Goal: Task Accomplishment & Management: Use online tool/utility

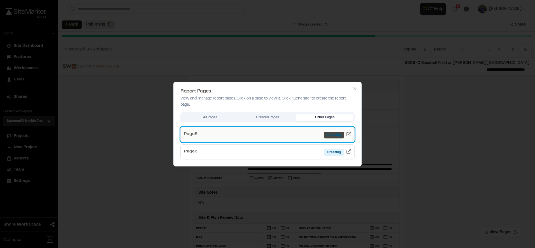
click at [335, 135] on div "Creating" at bounding box center [334, 135] width 20 height 7
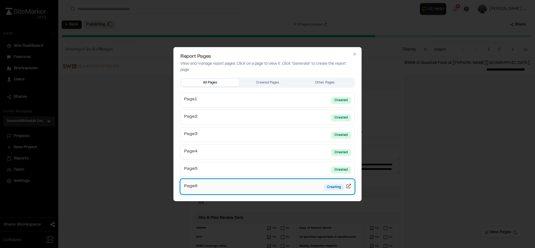
click at [309, 187] on link "Page 6 Creating" at bounding box center [267, 186] width 174 height 15
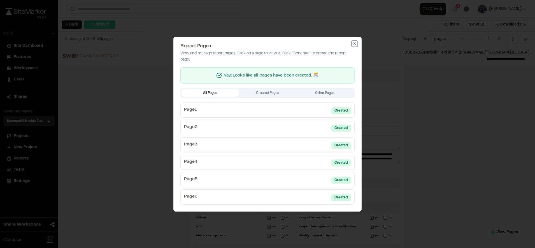
click at [355, 45] on icon "button" at bounding box center [354, 43] width 4 height 4
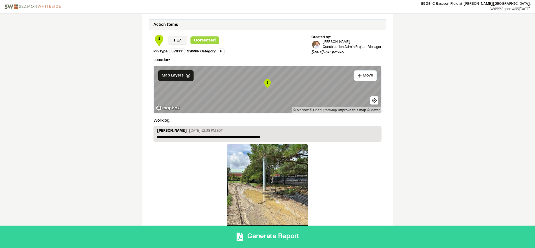
click at [297, 240] on button "Generate Report" at bounding box center [267, 237] width 535 height 22
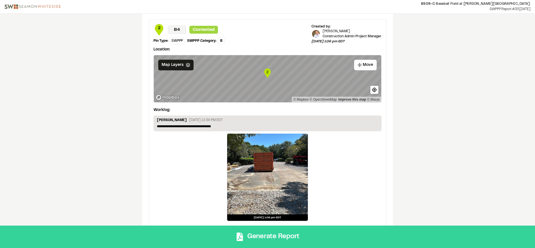
click at [297, 235] on button "Generate Report" at bounding box center [267, 237] width 535 height 22
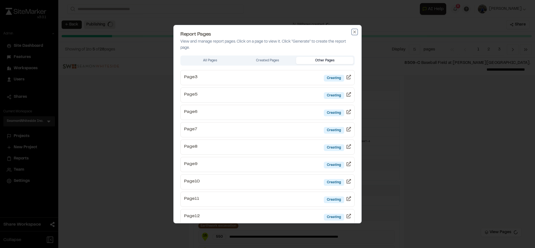
click at [353, 31] on icon "button" at bounding box center [354, 32] width 3 height 3
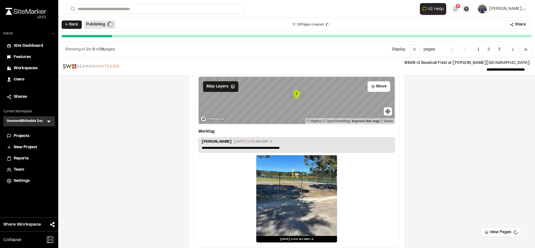
scroll to position [1001, 0]
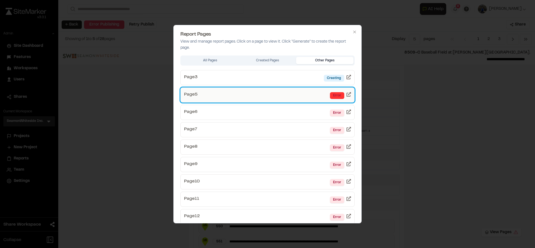
click at [332, 96] on div "Error" at bounding box center [337, 95] width 14 height 7
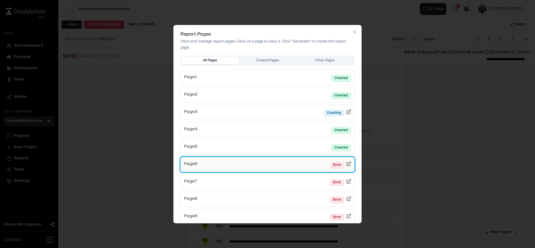
click at [312, 163] on link "Page 6 Error" at bounding box center [267, 164] width 174 height 15
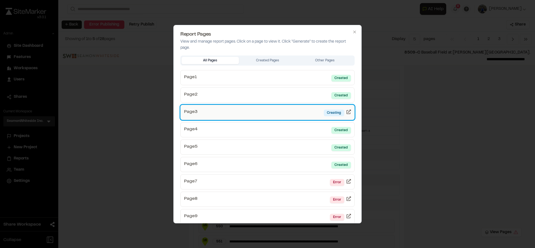
click at [308, 113] on link "Page 3 Creating" at bounding box center [267, 112] width 174 height 15
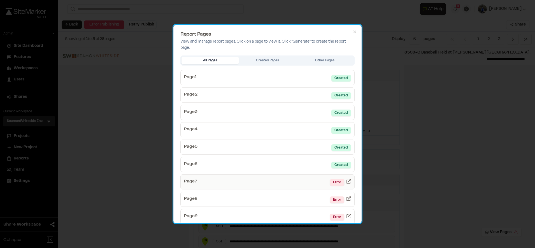
scroll to position [89, 0]
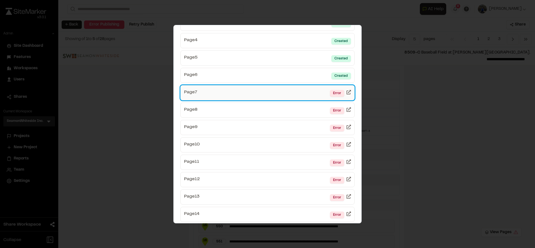
click at [278, 97] on link "Page 7 Error" at bounding box center [267, 92] width 174 height 15
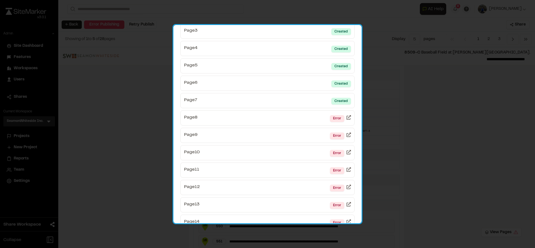
scroll to position [83, 0]
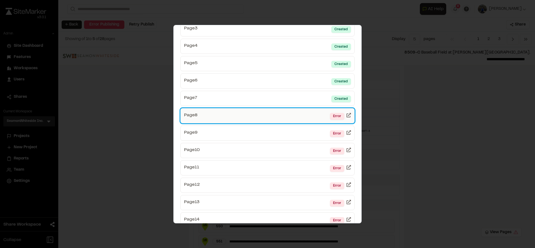
click at [277, 113] on link "Page 8 Error" at bounding box center [267, 115] width 174 height 15
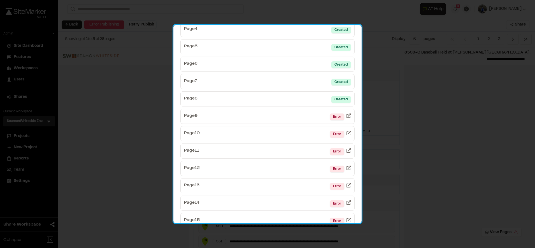
scroll to position [101, 0]
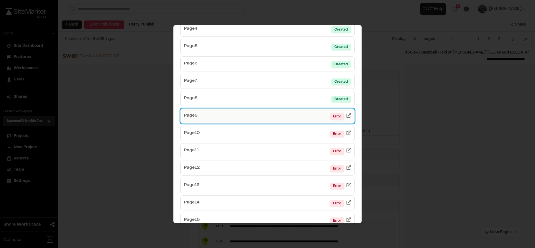
click at [287, 121] on link "Page 9 Error" at bounding box center [267, 115] width 174 height 15
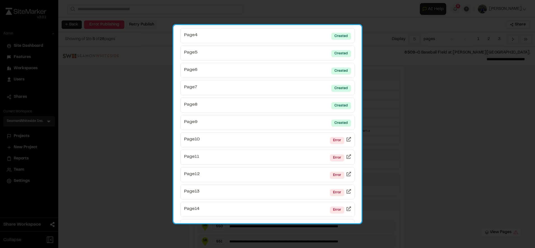
scroll to position [105, 0]
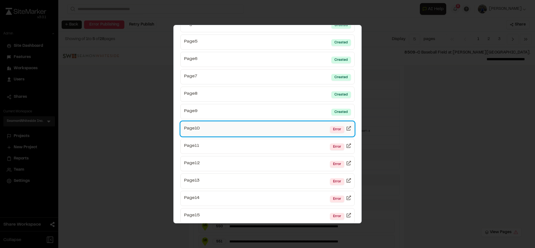
click at [303, 124] on link "Page 10 Error" at bounding box center [267, 128] width 174 height 15
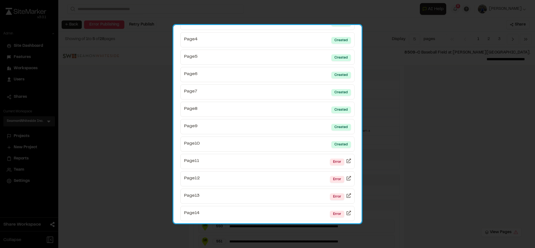
scroll to position [93, 0]
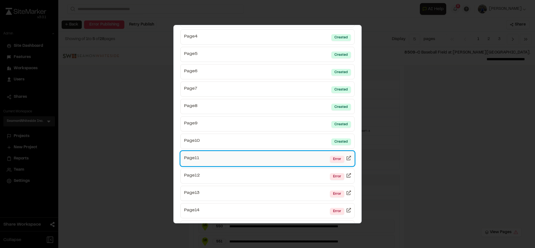
click at [303, 155] on link "Page 11 Error" at bounding box center [267, 158] width 174 height 15
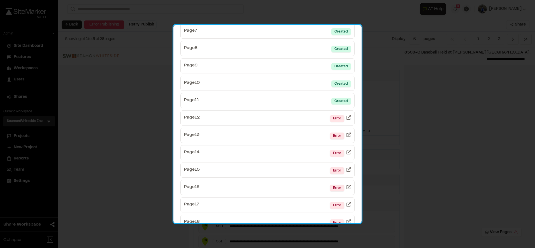
scroll to position [152, 0]
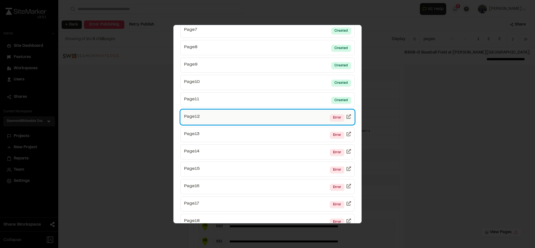
click at [295, 117] on link "Page 12 Error" at bounding box center [267, 117] width 174 height 15
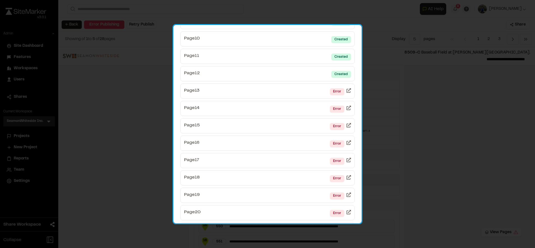
scroll to position [196, 0]
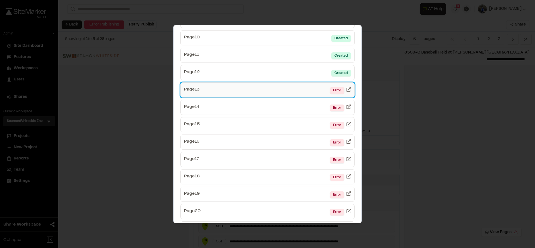
click at [299, 88] on link "Page 13 Error" at bounding box center [267, 89] width 174 height 15
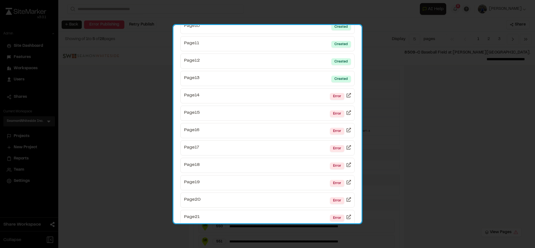
scroll to position [208, 0]
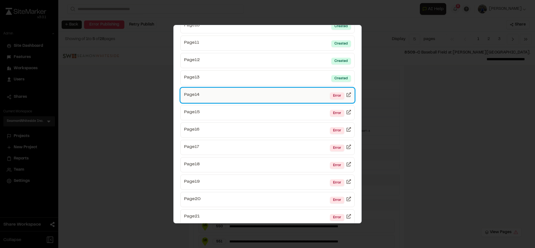
click at [302, 95] on link "Page 14 Error" at bounding box center [267, 95] width 174 height 15
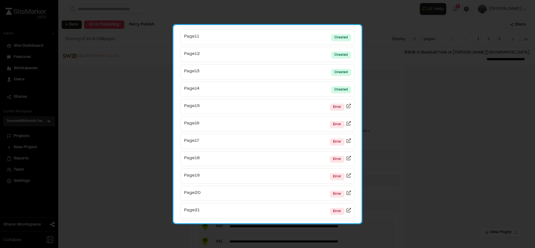
scroll to position [215, 0]
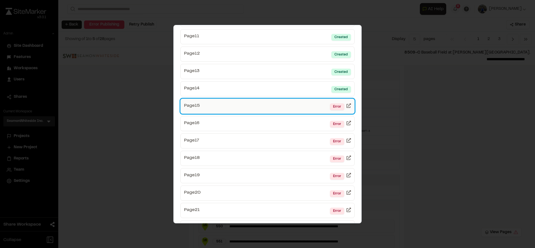
click at [303, 109] on link "Page 15 Error" at bounding box center [267, 106] width 174 height 15
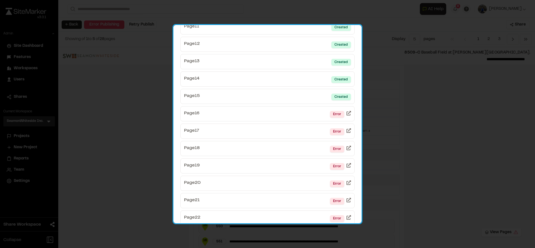
scroll to position [226, 0]
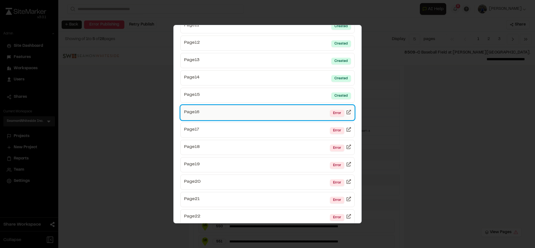
click at [297, 114] on link "Page 16 Error" at bounding box center [267, 112] width 174 height 15
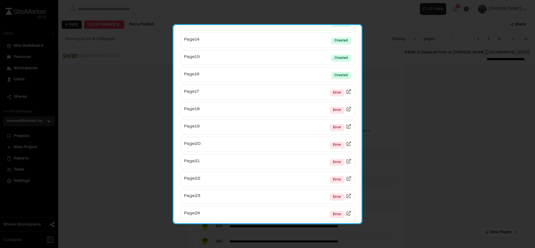
scroll to position [266, 0]
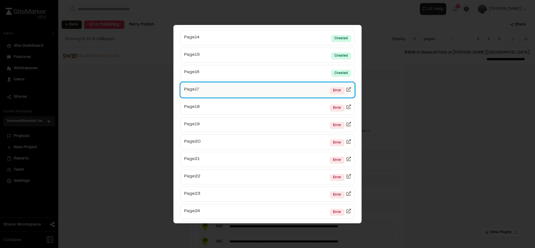
click at [305, 93] on link "Page 17 Error" at bounding box center [267, 89] width 174 height 15
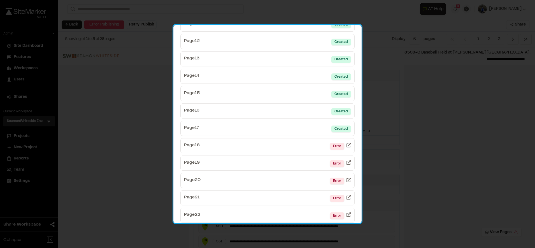
scroll to position [228, 0]
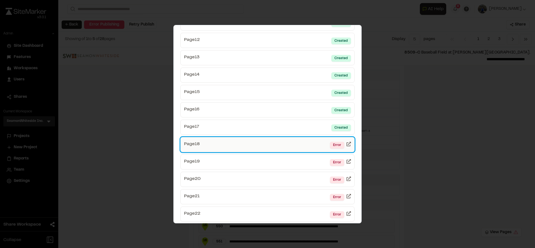
click at [299, 145] on link "Page 18 Error" at bounding box center [267, 144] width 174 height 15
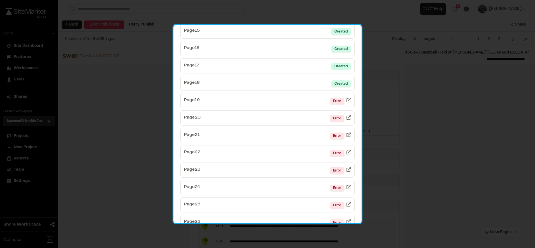
scroll to position [293, 0]
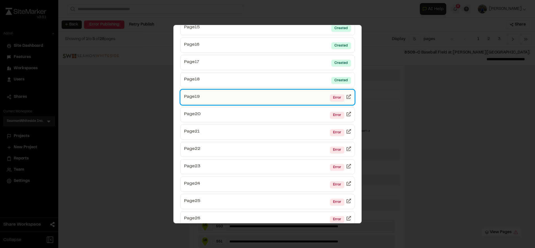
click at [312, 96] on link "Page 19 Error" at bounding box center [267, 97] width 174 height 15
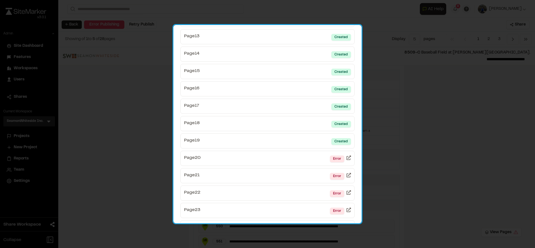
scroll to position [261, 0]
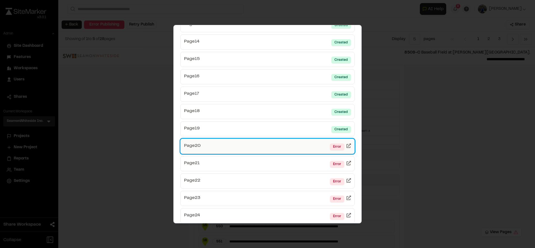
click at [304, 143] on link "Page 20 Error" at bounding box center [267, 146] width 174 height 15
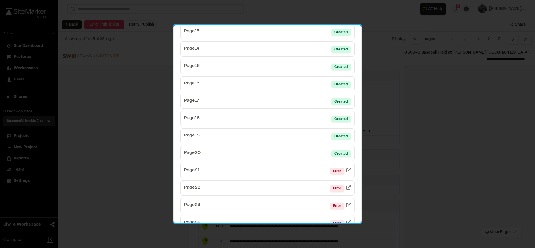
scroll to position [288, 0]
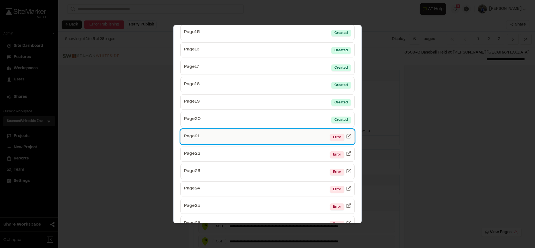
click at [284, 136] on link "Page 21 Error" at bounding box center [267, 136] width 174 height 15
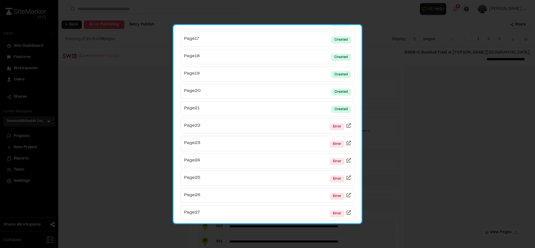
scroll to position [318, 0]
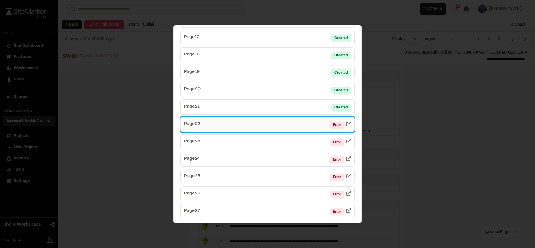
click at [303, 127] on link "Page 22 Error" at bounding box center [267, 124] width 174 height 15
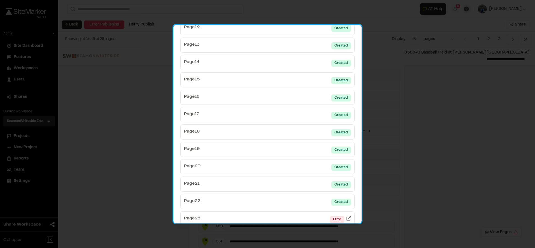
scroll to position [338, 0]
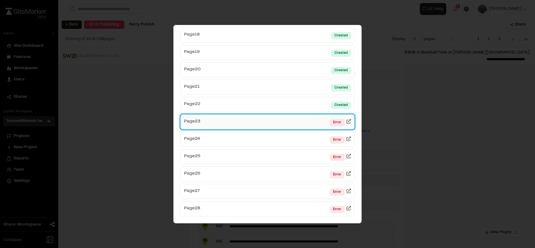
click at [291, 122] on link "Page 23 Error" at bounding box center [267, 121] width 174 height 15
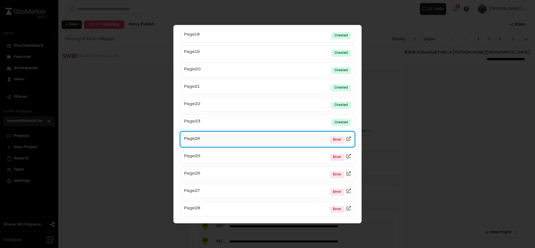
click at [302, 139] on link "Page 24 Error" at bounding box center [267, 139] width 174 height 15
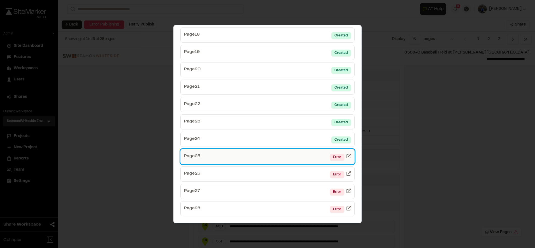
click at [305, 154] on link "Page 25 Error" at bounding box center [267, 156] width 174 height 15
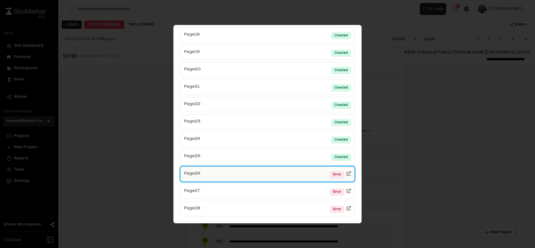
click at [295, 177] on link "Page 26 Error" at bounding box center [267, 173] width 174 height 15
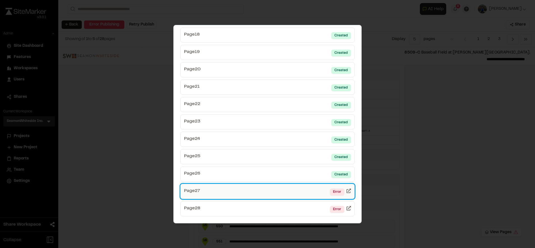
click at [298, 189] on link "Page 27 Error" at bounding box center [267, 191] width 174 height 15
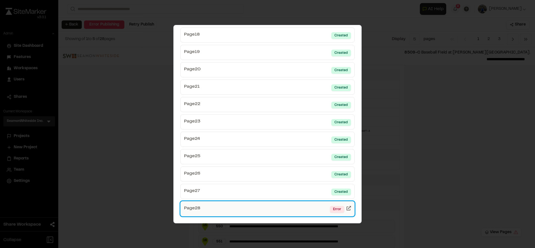
click at [301, 201] on link "Page 28 Error" at bounding box center [267, 208] width 174 height 15
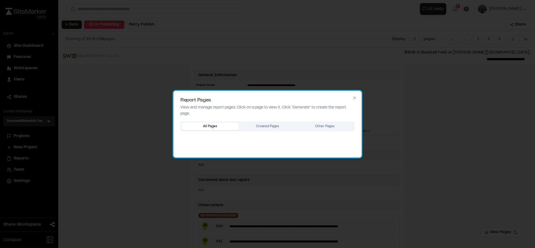
scroll to position [0, 0]
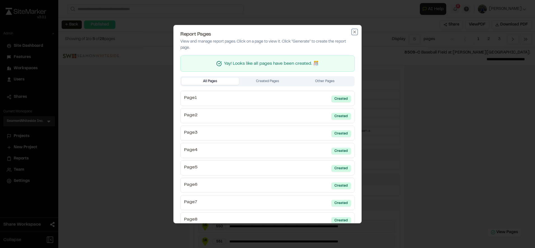
click at [352, 31] on icon "button" at bounding box center [354, 32] width 4 height 4
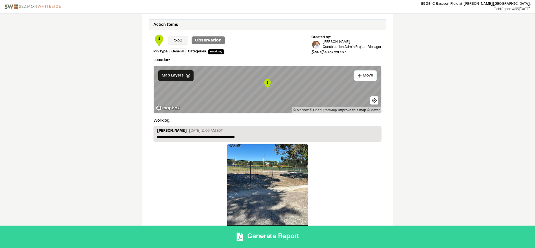
click at [266, 237] on button "Generate Report" at bounding box center [267, 237] width 535 height 22
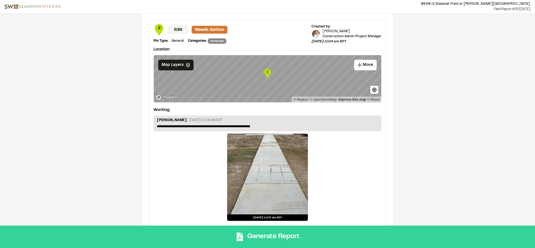
click at [286, 243] on button "Generate Report" at bounding box center [267, 237] width 535 height 22
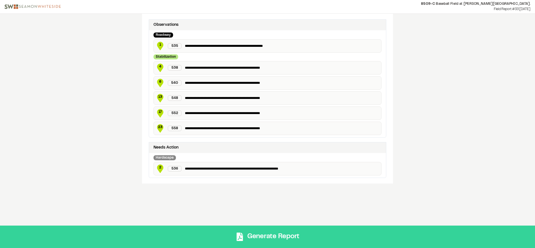
click at [263, 234] on button "Generate Report" at bounding box center [267, 237] width 535 height 22
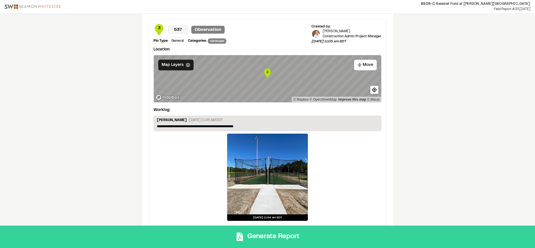
click at [265, 233] on button "Generate Report" at bounding box center [267, 237] width 535 height 22
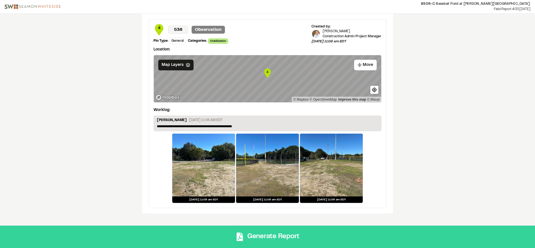
click at [278, 235] on button "Generate Report" at bounding box center [267, 237] width 535 height 22
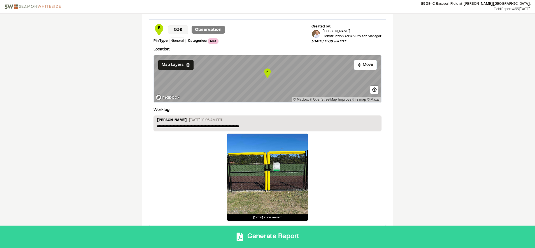
click at [310, 233] on button "Generate Report" at bounding box center [267, 237] width 535 height 22
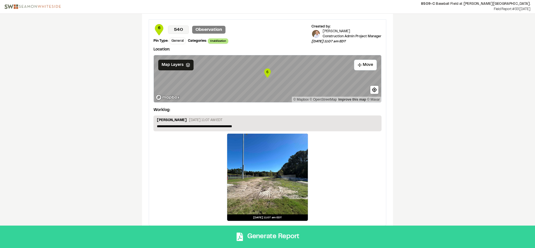
click at [323, 232] on button "Generate Report" at bounding box center [267, 237] width 535 height 22
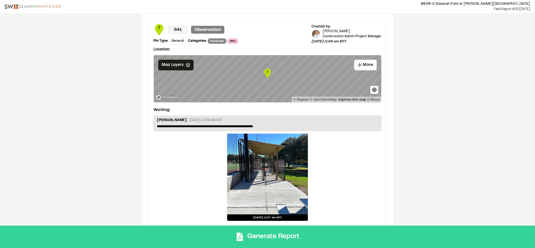
click at [304, 239] on button "Generate Report" at bounding box center [267, 237] width 535 height 22
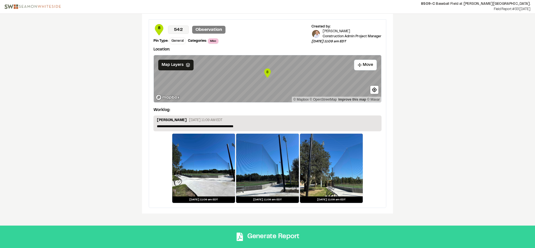
click at [316, 238] on button "Generate Report" at bounding box center [267, 237] width 535 height 22
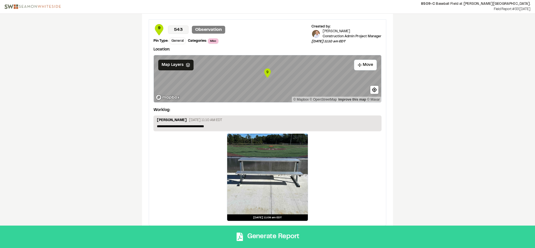
click at [296, 235] on button "Generate Report" at bounding box center [267, 237] width 535 height 22
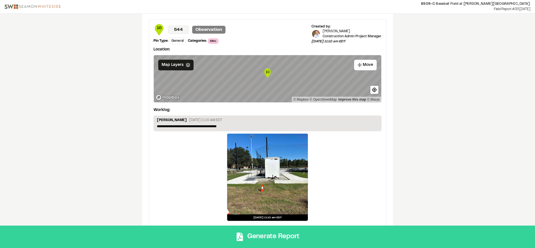
click at [304, 235] on button "Generate Report" at bounding box center [267, 237] width 535 height 22
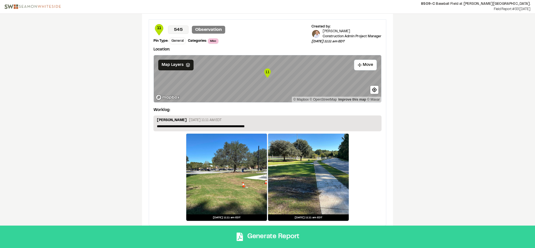
click at [278, 237] on button "Generate Report" at bounding box center [267, 237] width 535 height 22
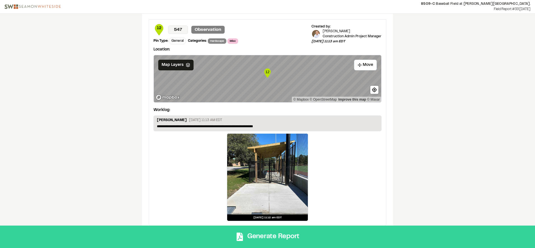
click at [287, 239] on button "Generate Report" at bounding box center [267, 237] width 535 height 22
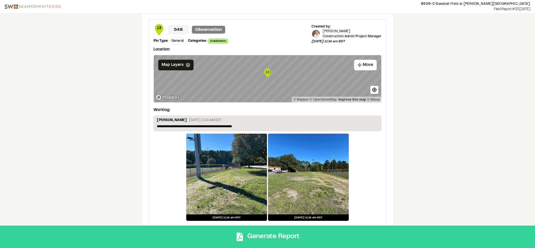
click at [336, 233] on button "Generate Report" at bounding box center [267, 237] width 535 height 22
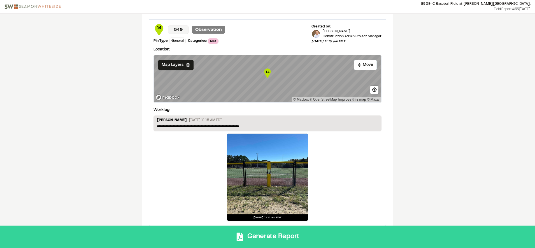
click at [328, 231] on button "Generate Report" at bounding box center [267, 237] width 535 height 22
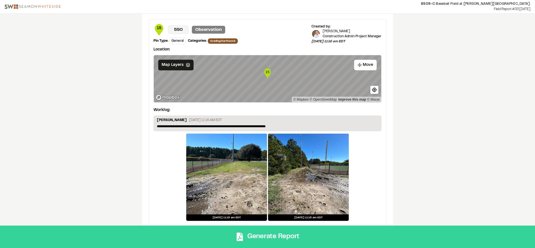
click at [321, 234] on button "Generate Report" at bounding box center [267, 237] width 535 height 22
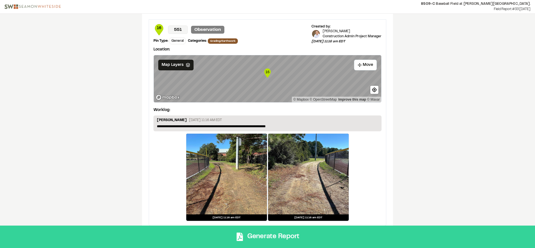
click at [364, 235] on button "Generate Report" at bounding box center [267, 237] width 535 height 22
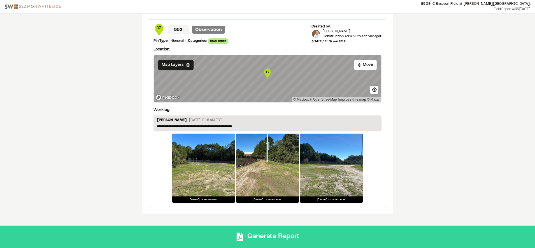
click at [287, 242] on button "Generate Report" at bounding box center [267, 237] width 535 height 22
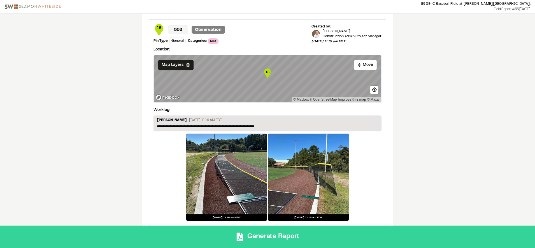
click at [319, 238] on button "Generate Report" at bounding box center [267, 237] width 535 height 22
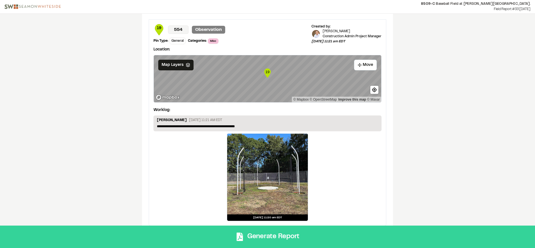
click at [321, 233] on button "Generate Report" at bounding box center [267, 237] width 535 height 22
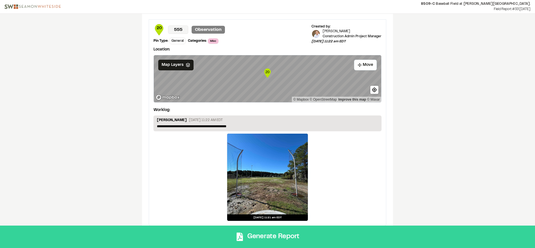
click at [327, 229] on button "Generate Report" at bounding box center [267, 237] width 535 height 22
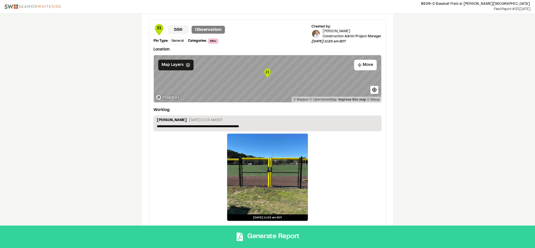
click at [319, 233] on button "Generate Report" at bounding box center [267, 237] width 535 height 22
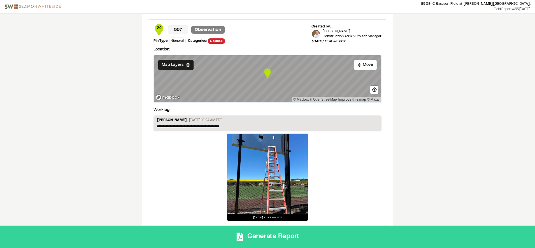
click at [305, 236] on button "Generate Report" at bounding box center [267, 237] width 535 height 22
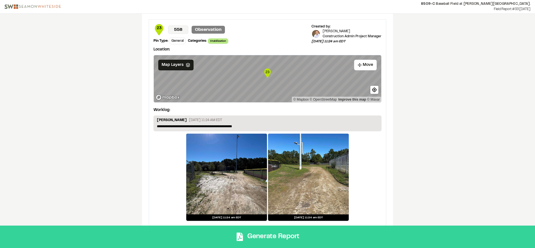
click at [343, 240] on button "Generate Report" at bounding box center [267, 237] width 535 height 22
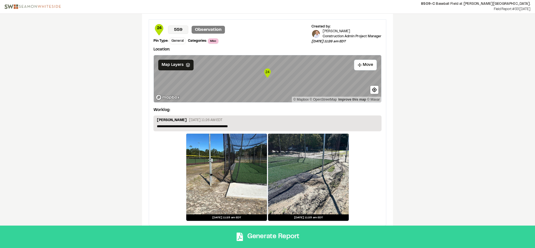
click at [353, 235] on button "Generate Report" at bounding box center [267, 237] width 535 height 22
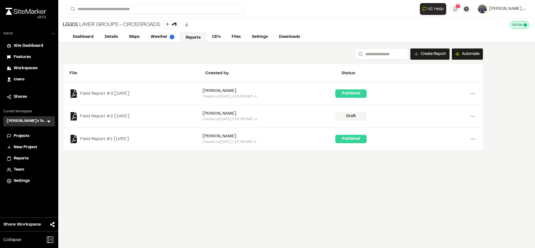
click at [43, 68] on div "Workspaces" at bounding box center [33, 68] width 38 height 6
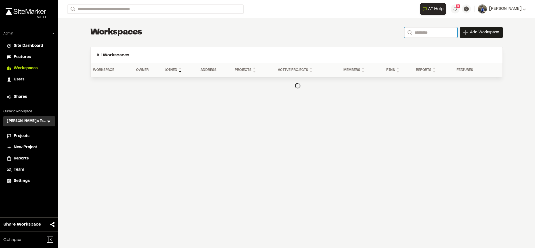
click at [428, 33] on input "Search" at bounding box center [430, 32] width 53 height 11
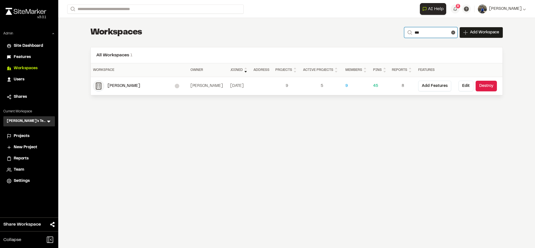
type input "***"
click at [129, 84] on div "[PERSON_NAME]" at bounding box center [141, 86] width 67 height 6
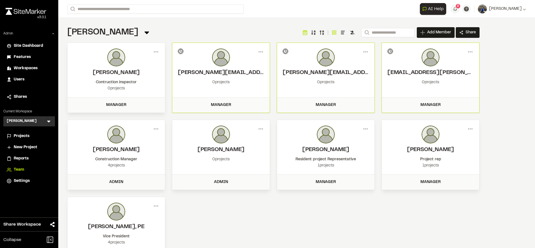
click at [28, 158] on span "Reports" at bounding box center [21, 158] width 15 height 6
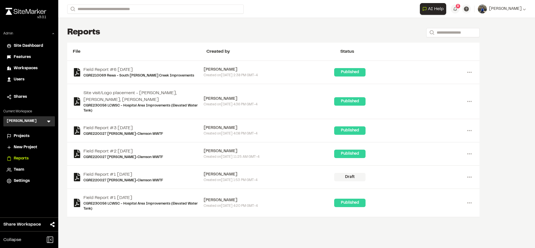
click at [503, 78] on div "**********" at bounding box center [296, 124] width 477 height 248
click at [512, 45] on div "**********" at bounding box center [296, 124] width 477 height 248
